Goal: Information Seeking & Learning: Learn about a topic

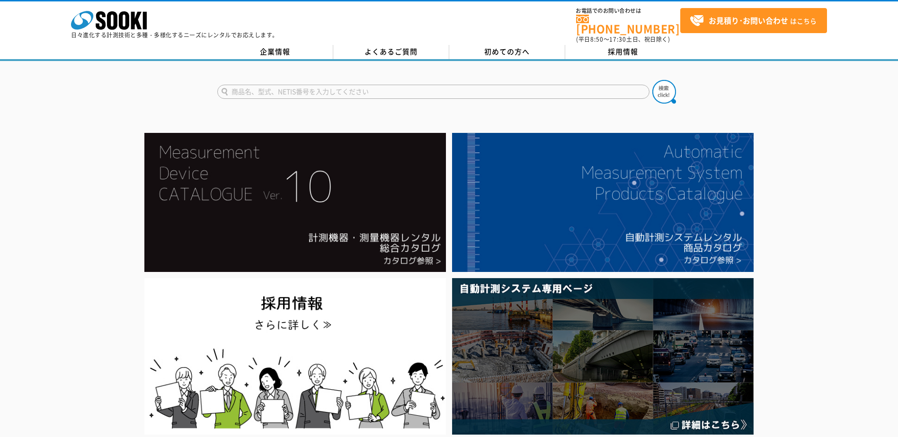
click at [305, 85] on input "text" at bounding box center [433, 92] width 432 height 14
type input "スピードガン"
click at [652, 80] on button at bounding box center [664, 92] width 24 height 24
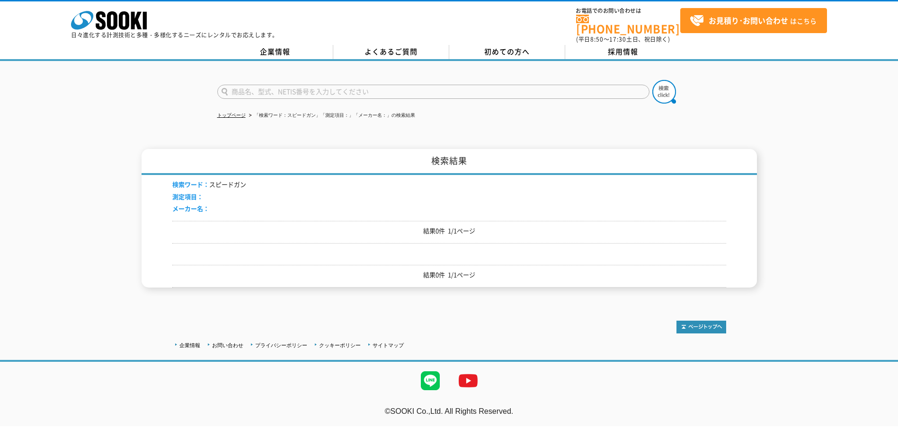
click at [432, 226] on p "結果0件 1/1ページ" at bounding box center [449, 231] width 554 height 10
click at [427, 270] on p "結果0件 1/1ページ" at bounding box center [449, 275] width 554 height 10
click at [403, 203] on div "検索ワード： スピードガン 測定項目： メーカー名：" at bounding box center [449, 198] width 554 height 46
click at [215, 204] on li "メーカー名：" at bounding box center [209, 209] width 74 height 10
